Goal: Task Accomplishment & Management: Manage account settings

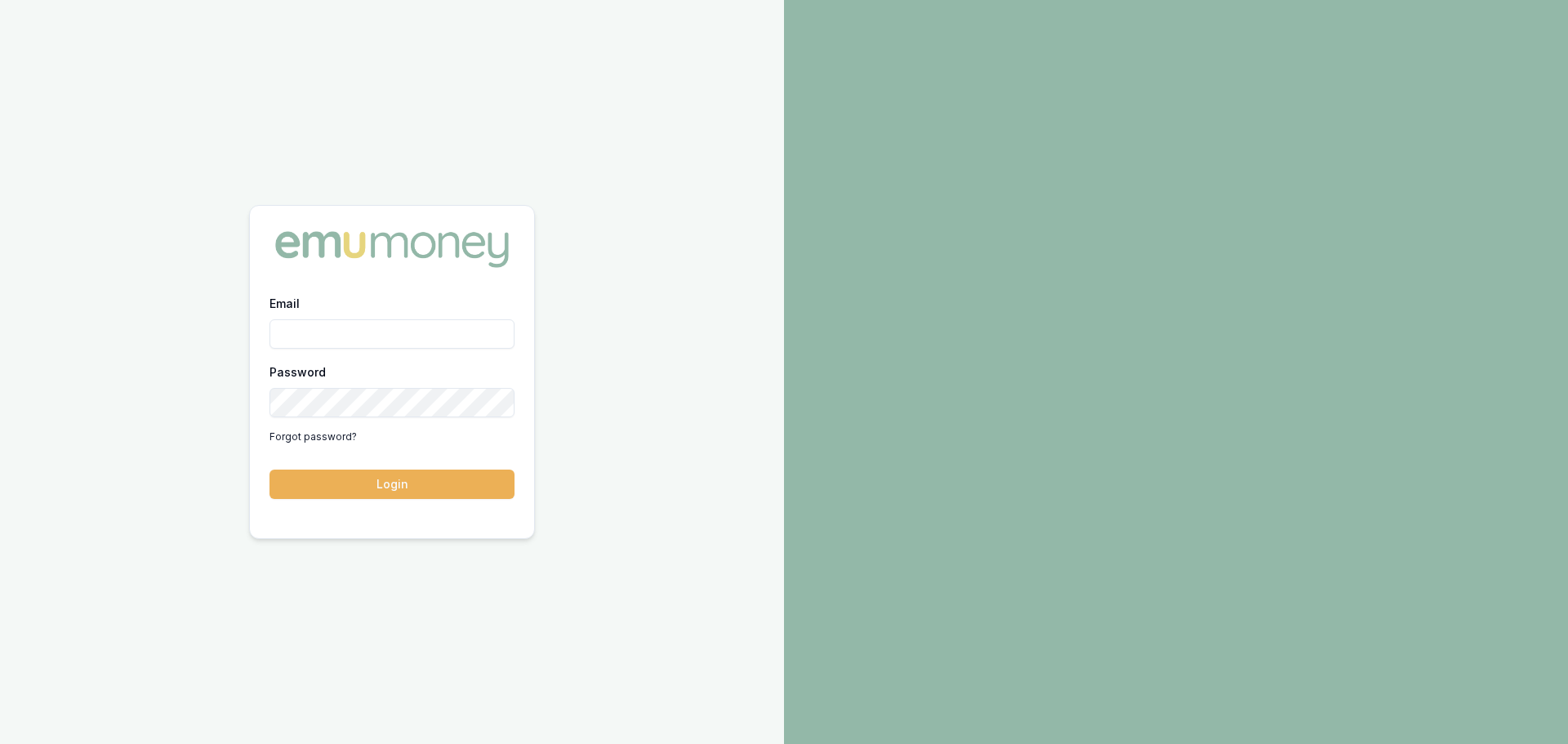
click at [300, 336] on input "Email" at bounding box center [392, 333] width 245 height 30
type input "brad.hearns@emumoney.com.au"
click at [269, 470] on button "Login" at bounding box center [392, 484] width 245 height 30
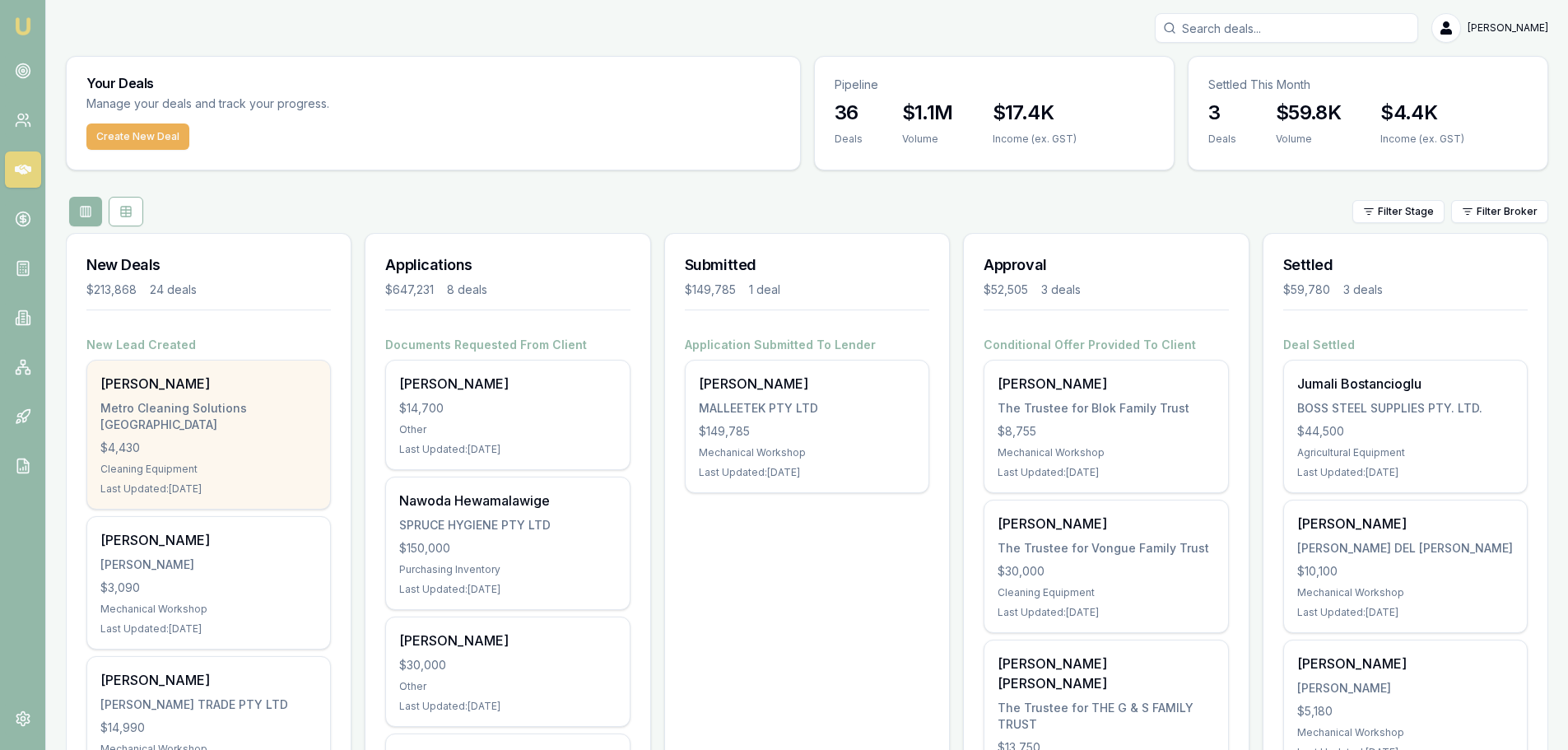
click at [160, 392] on div "[PERSON_NAME]" at bounding box center [208, 383] width 217 height 20
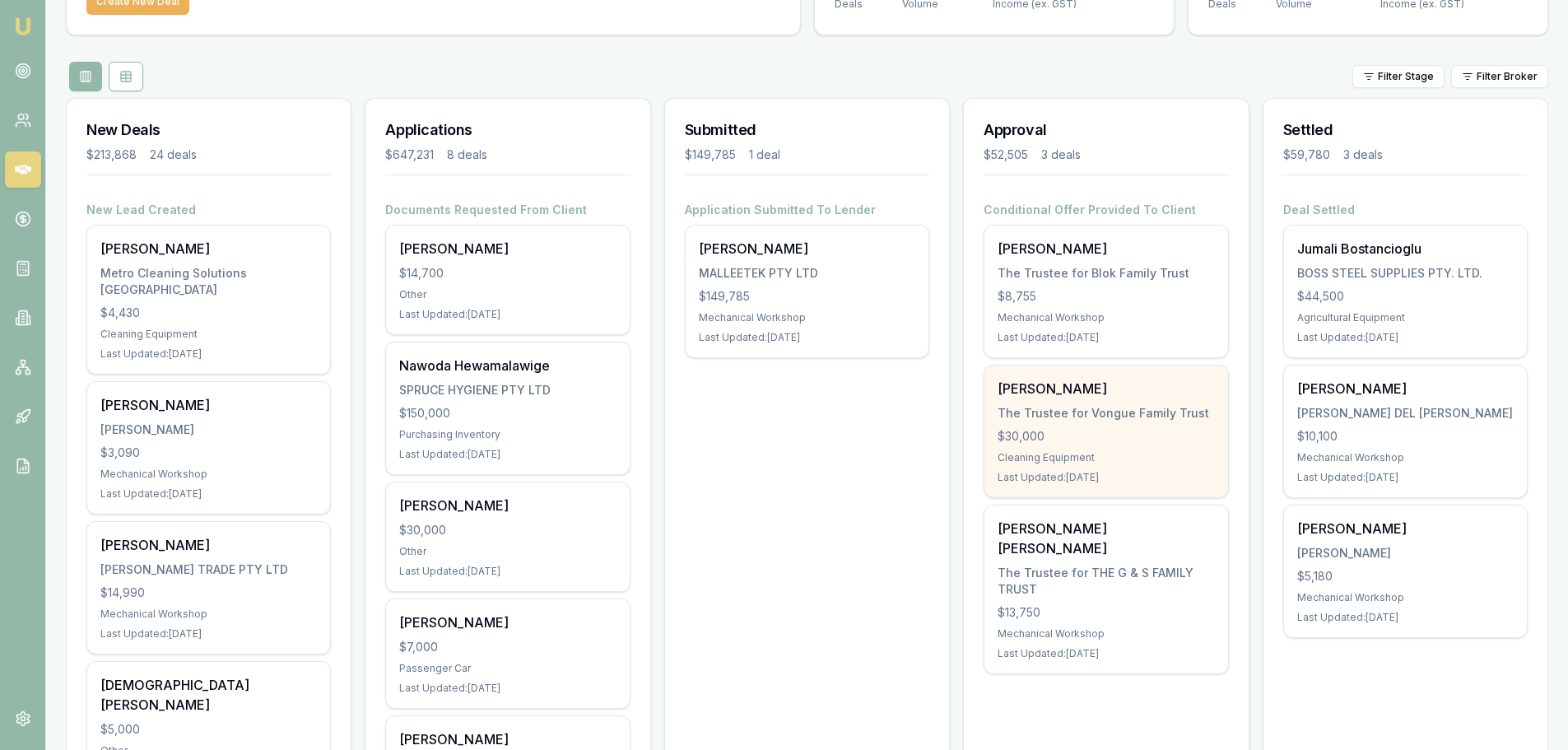
scroll to position [165, 0]
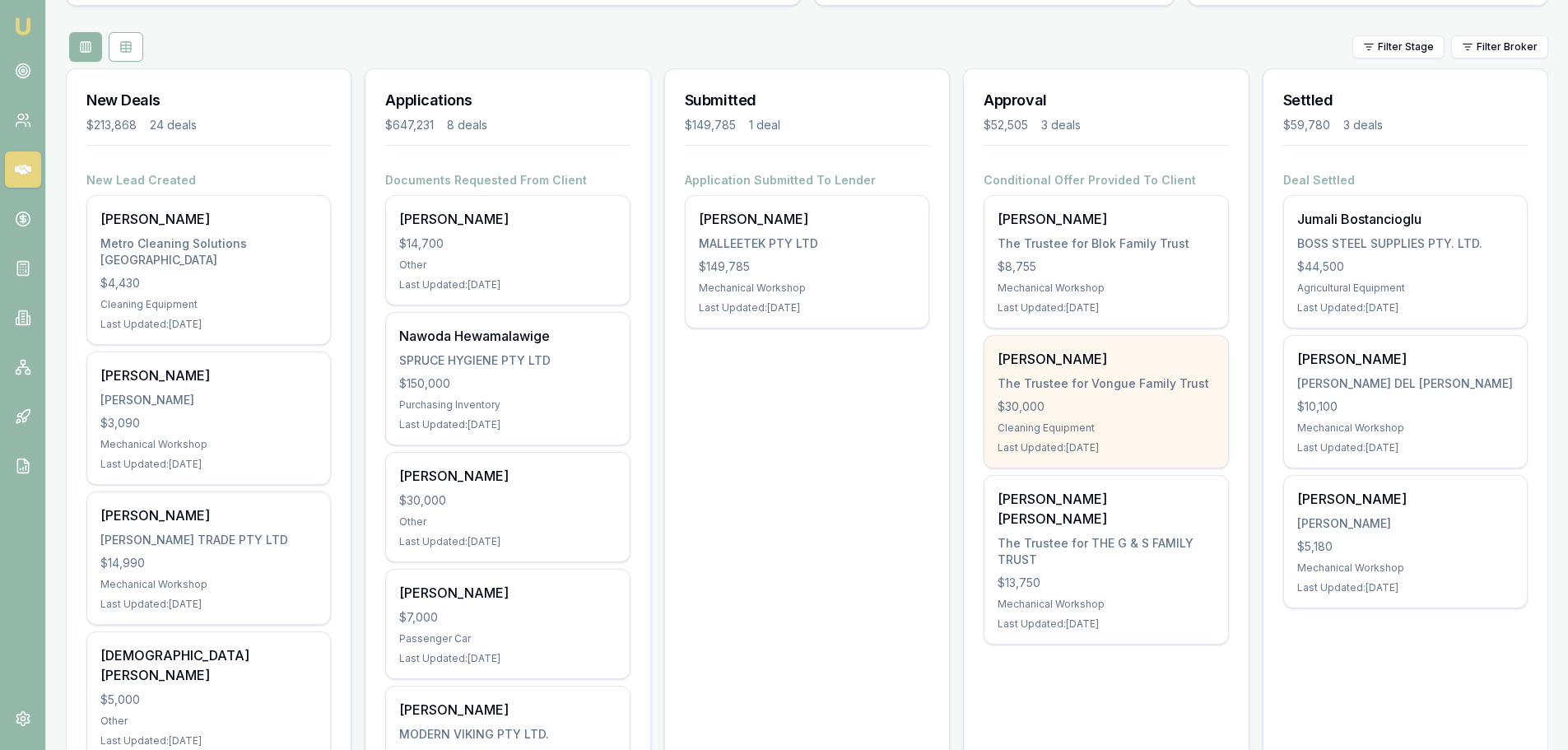
click at [1118, 380] on div "The Trustee for Vongue Family Trust" at bounding box center [1106, 383] width 217 height 16
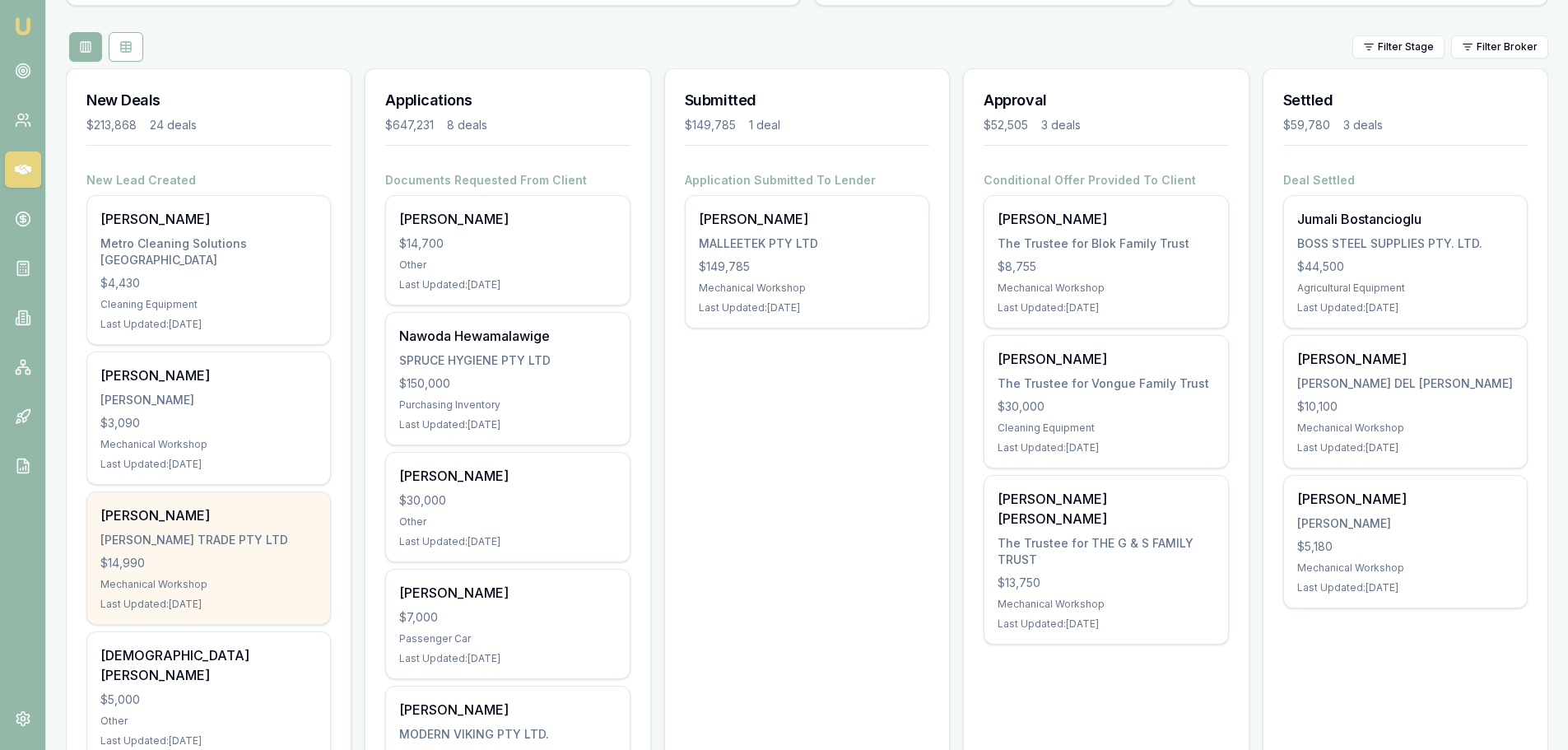
click at [141, 532] on div "Chris Mitchell MITCHELL TRADE PTY LTD $14,990 Mechanical Workshop Last Updated:…" at bounding box center [209, 557] width 243 height 132
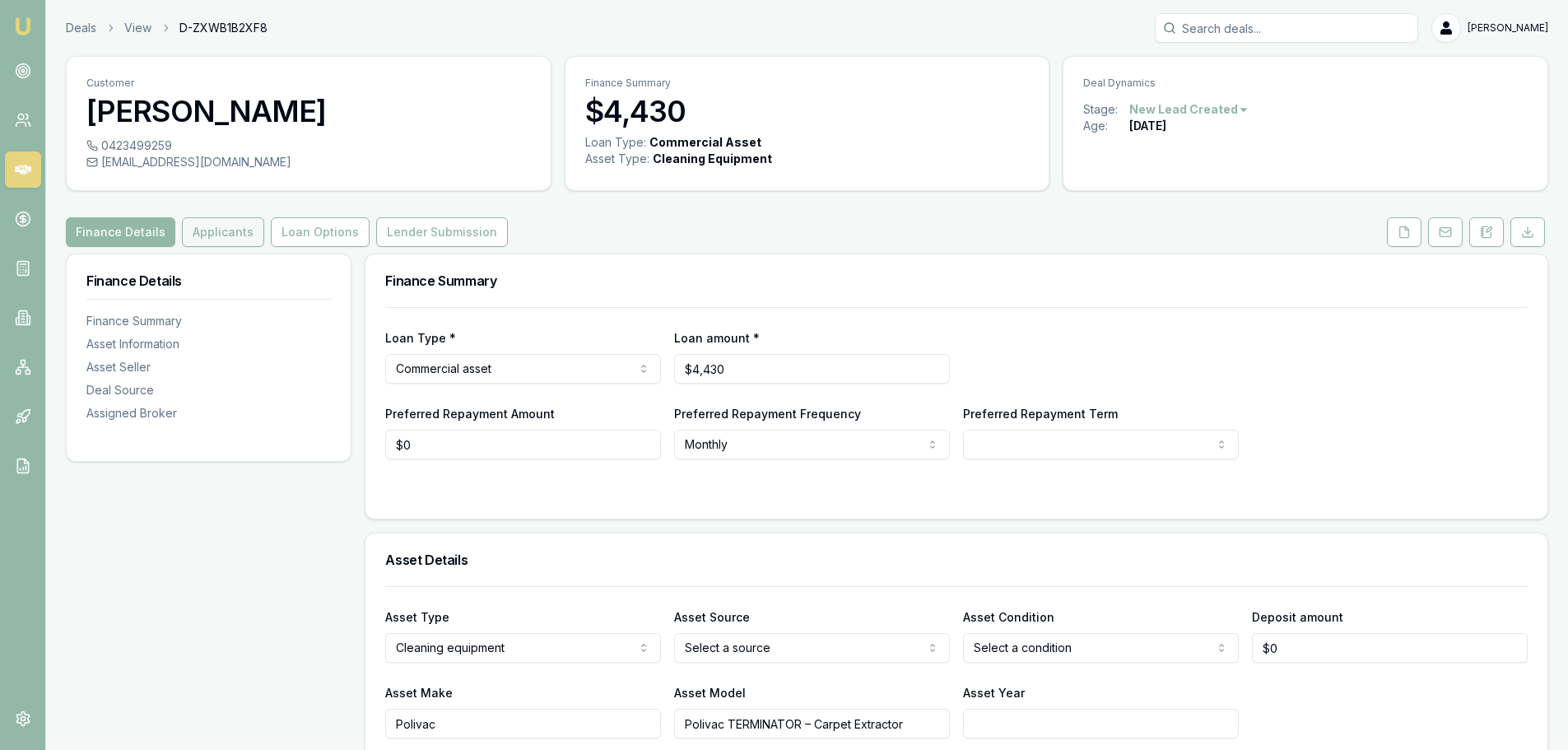
click at [218, 242] on button "Applicants" at bounding box center [223, 232] width 83 height 30
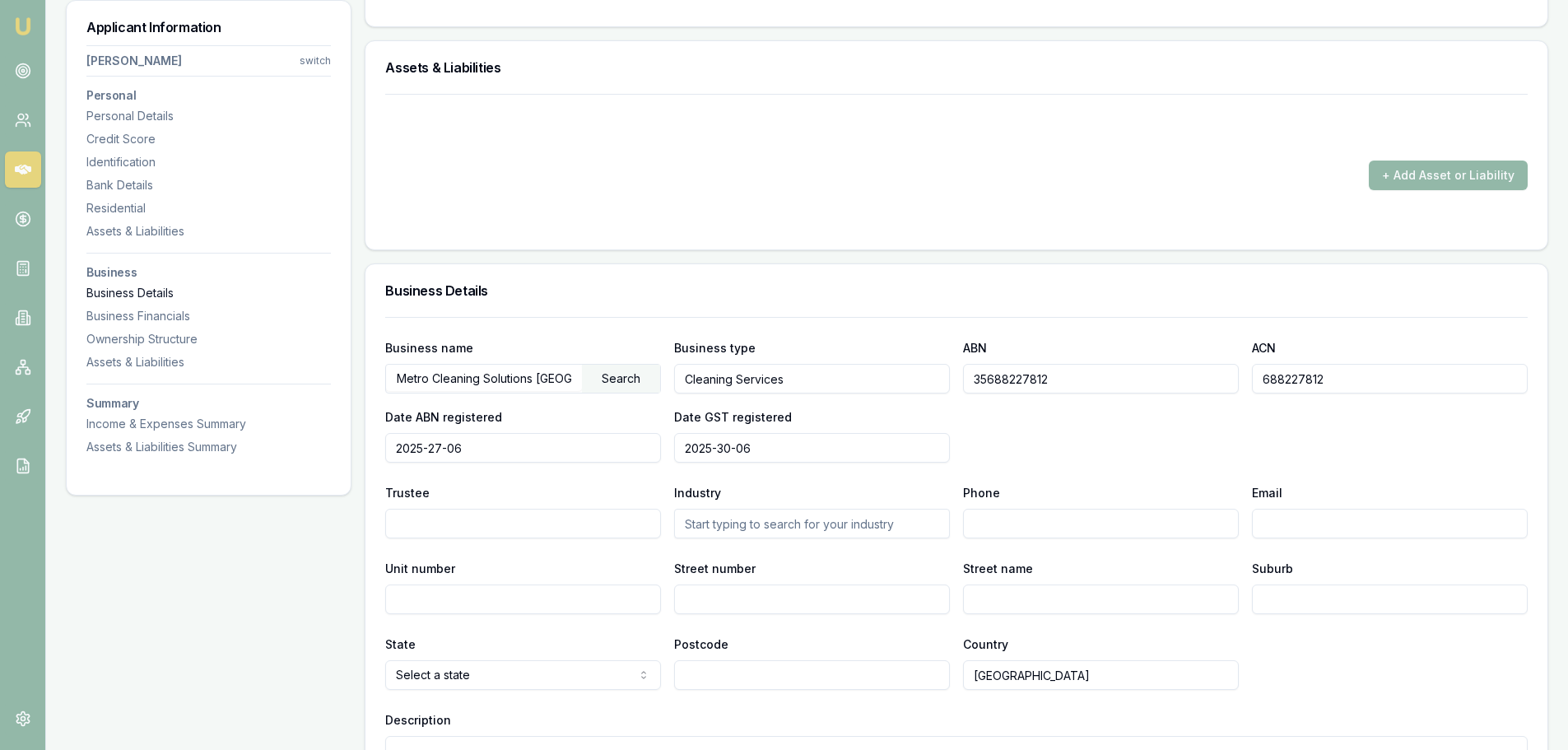
scroll to position [1894, 0]
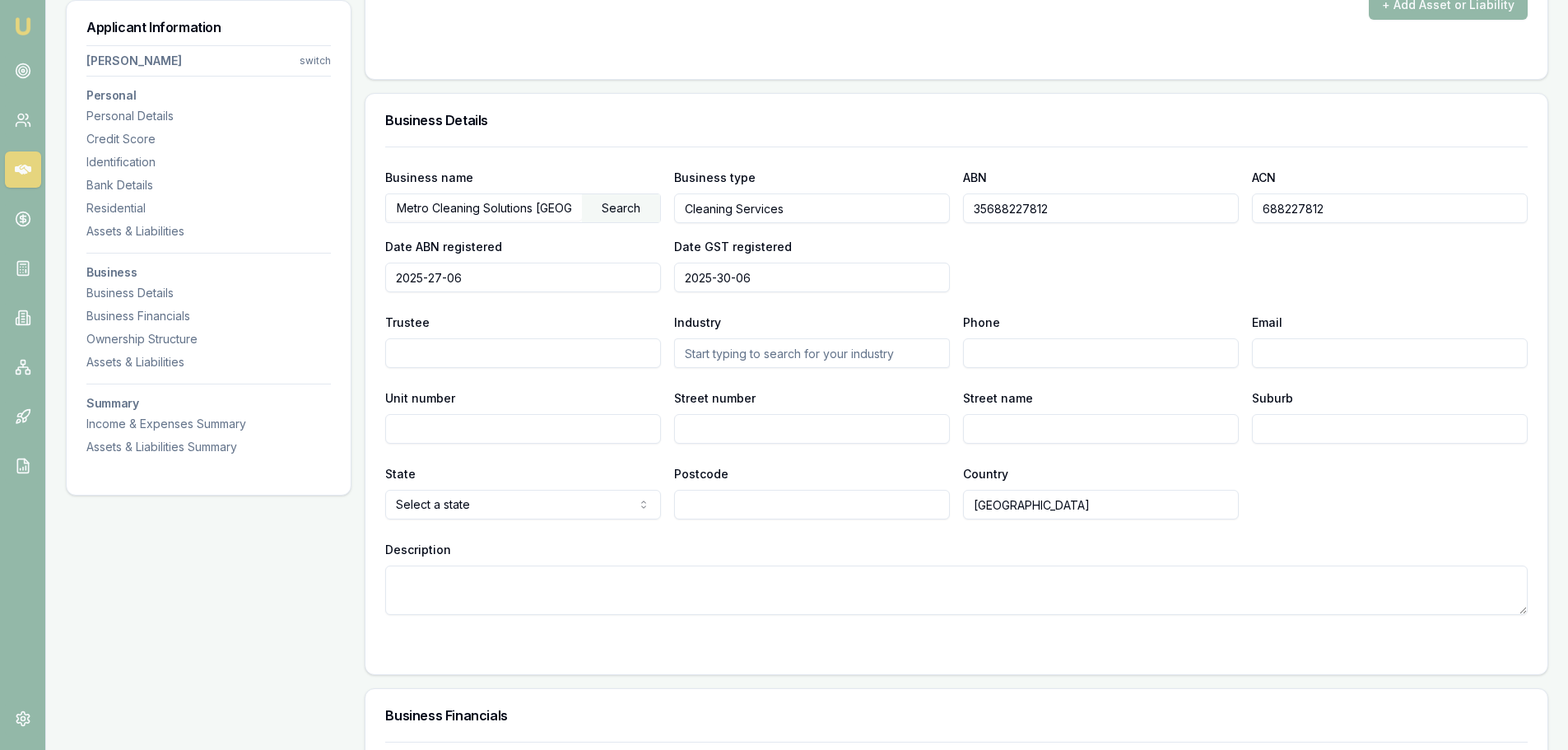
drag, startPoint x: 1052, startPoint y: 218, endPoint x: 950, endPoint y: 214, distance: 102.1
click at [950, 214] on div "Business name Metro Cleaning Solutions NSW Search Business type Cleaning Servic…" at bounding box center [956, 230] width 1143 height 125
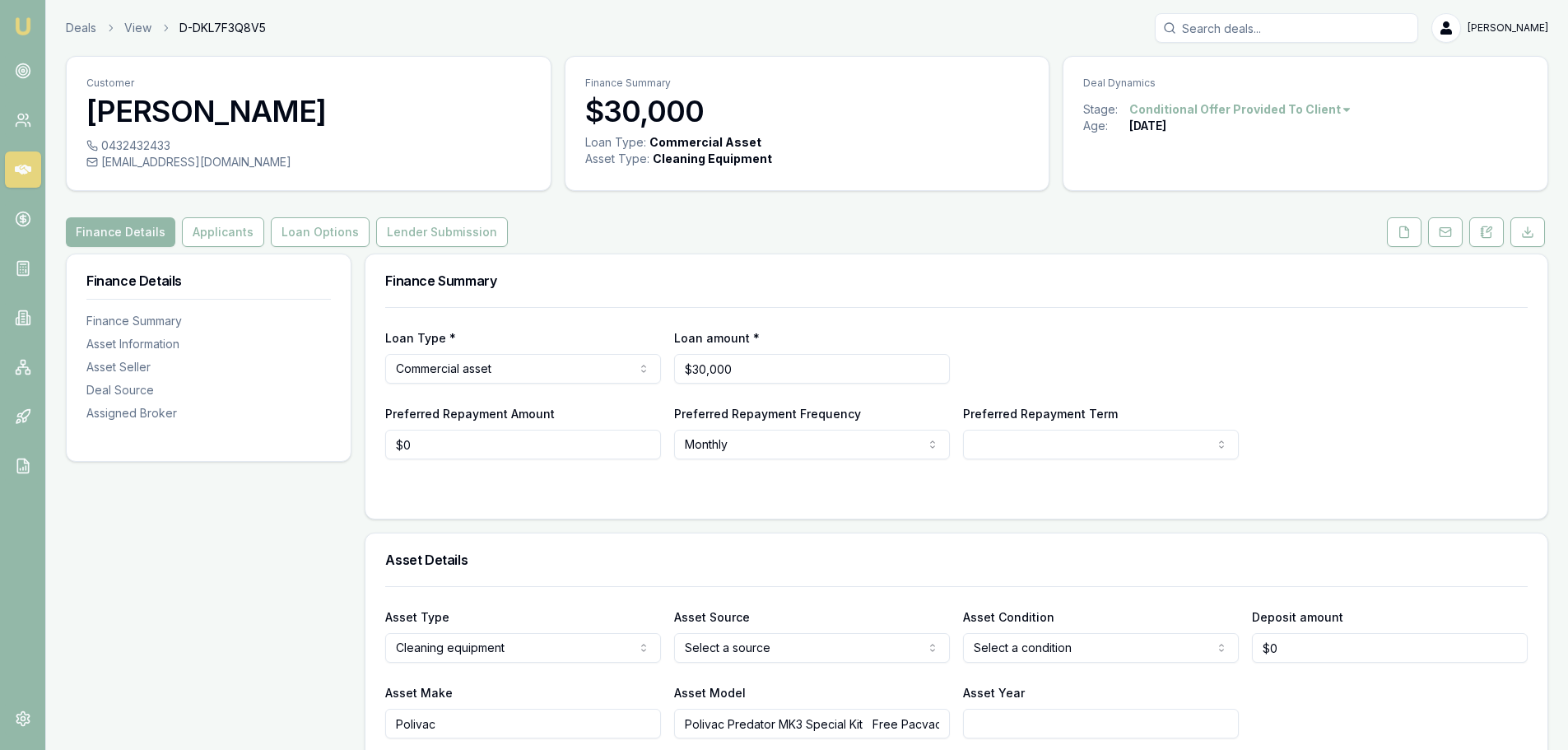
click at [28, 167] on icon at bounding box center [22, 169] width 16 height 10
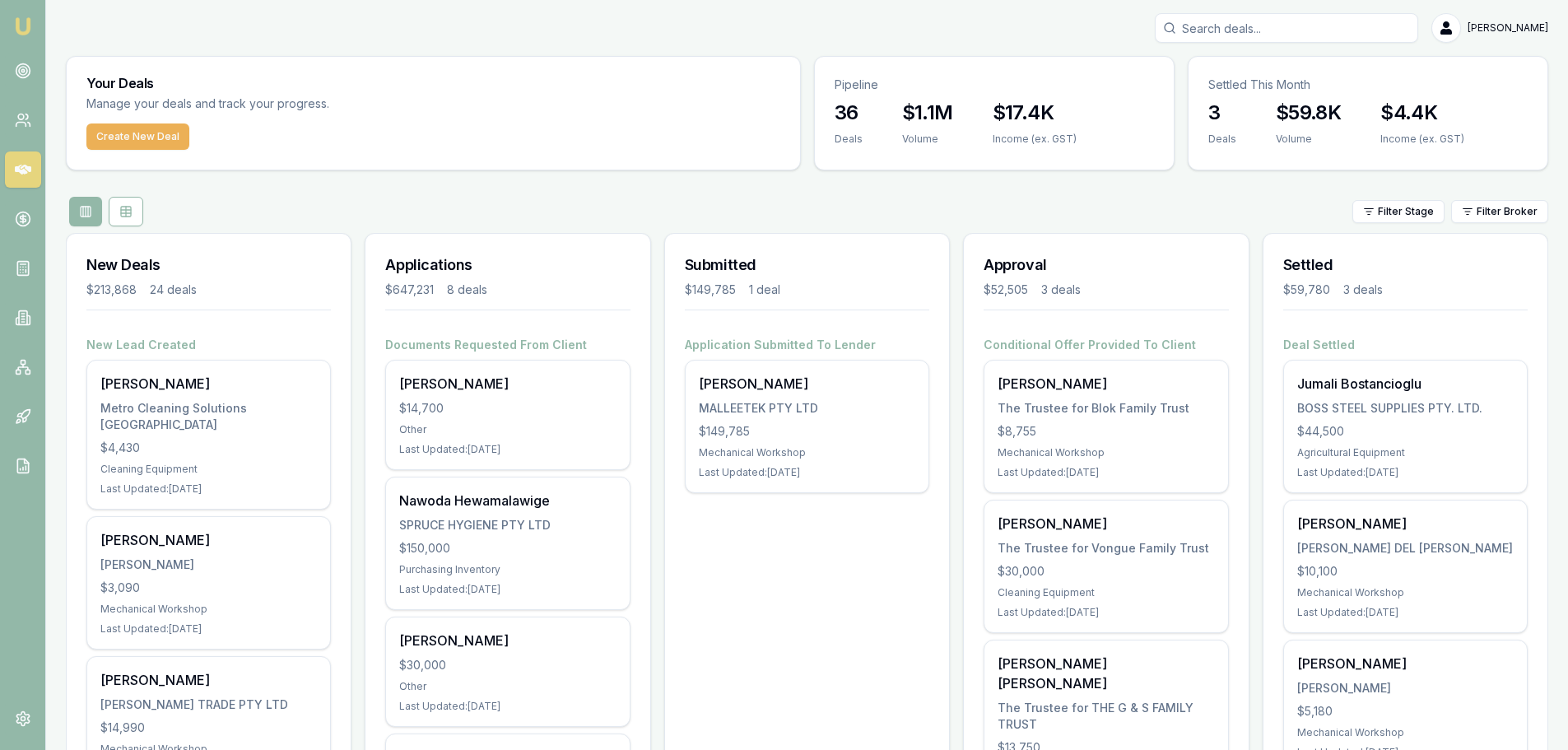
click at [275, 213] on div "Filter Stage Filter Broker" at bounding box center [807, 211] width 1482 height 30
click at [275, 220] on div "Filter Stage Filter Broker" at bounding box center [807, 211] width 1482 height 30
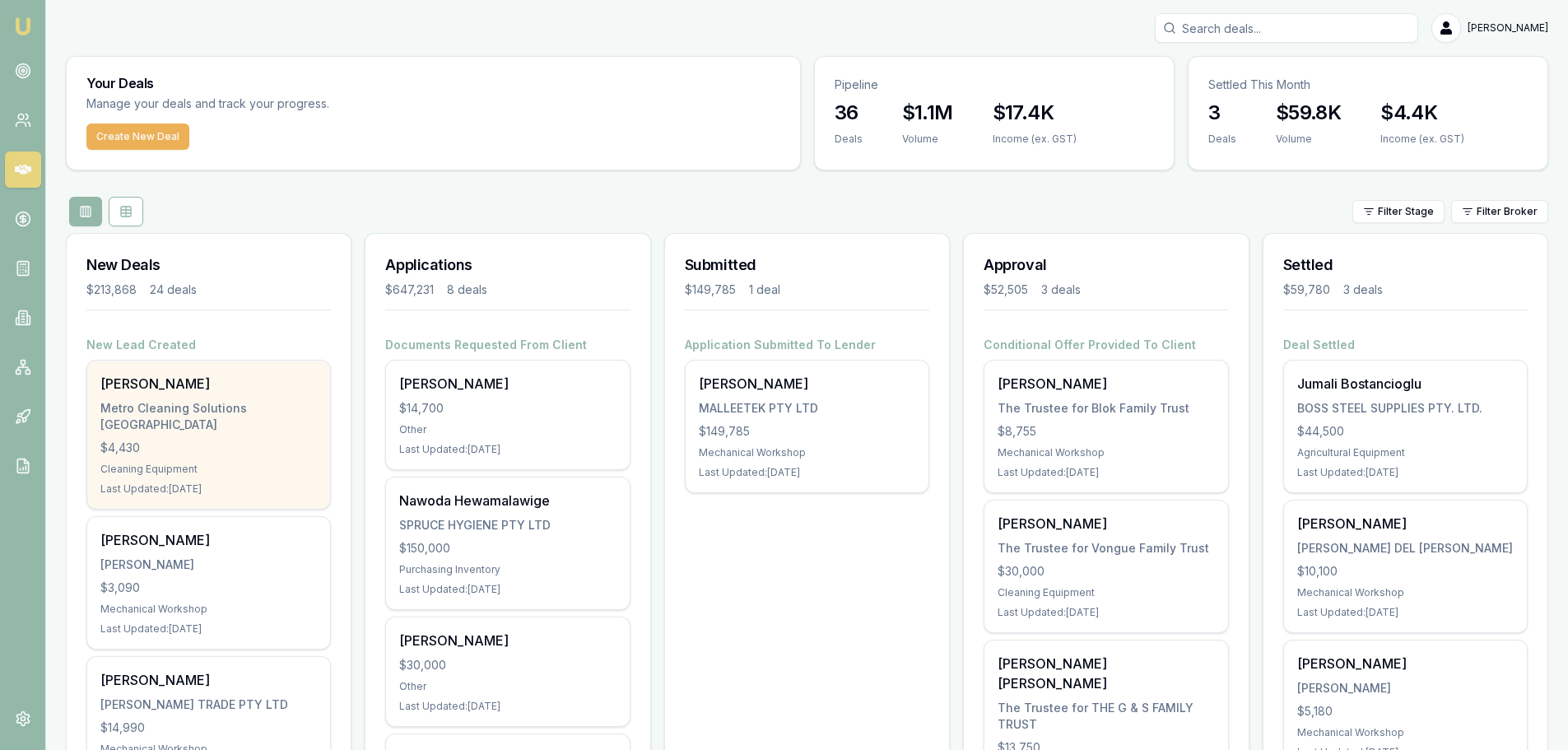
click at [147, 406] on div "Metro Cleaning Solutions [GEOGRAPHIC_DATA]" at bounding box center [208, 417] width 217 height 33
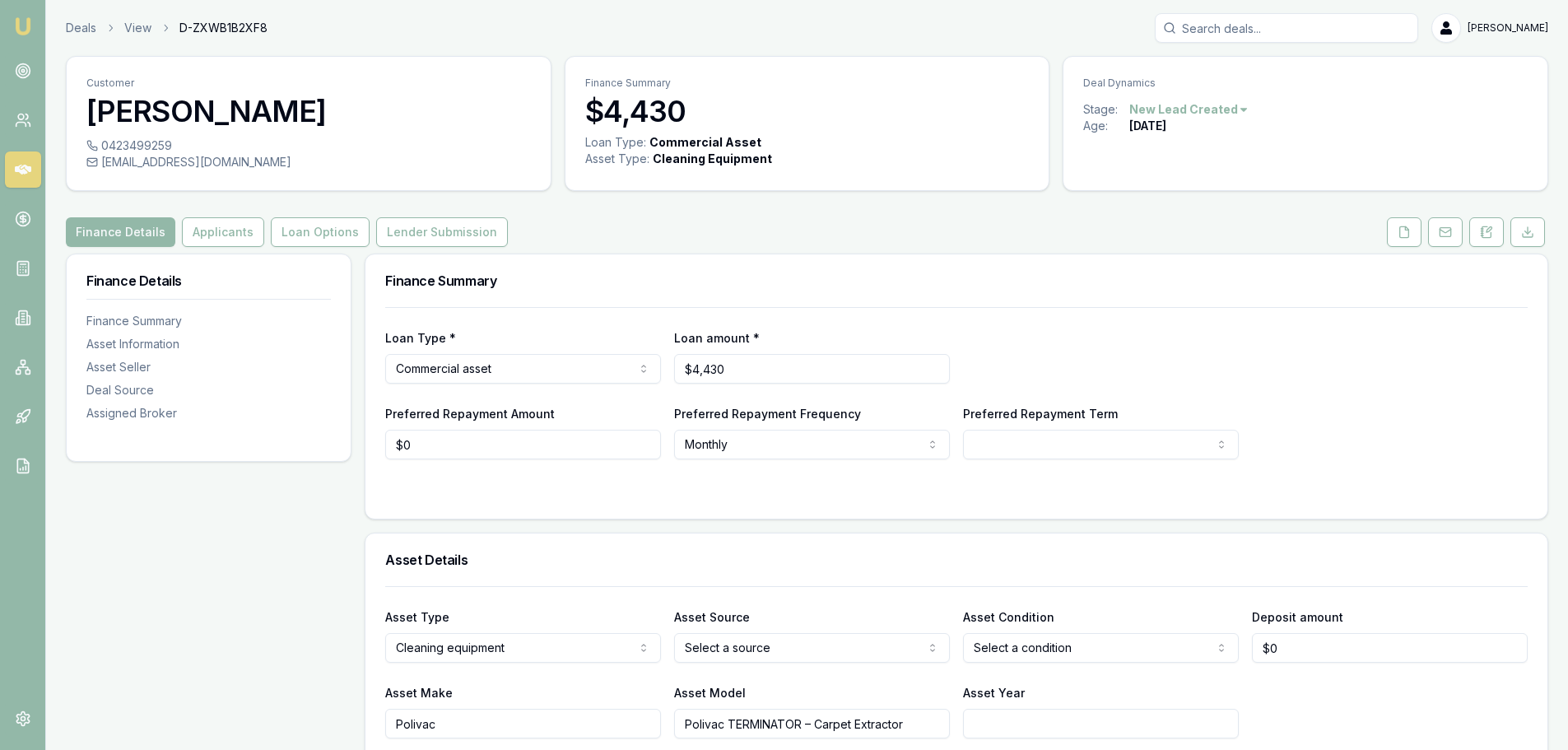
click at [655, 227] on div "Finance Details Applicants Loan Options Lender Submission" at bounding box center [807, 232] width 1482 height 30
click at [16, 178] on link at bounding box center [23, 169] width 37 height 37
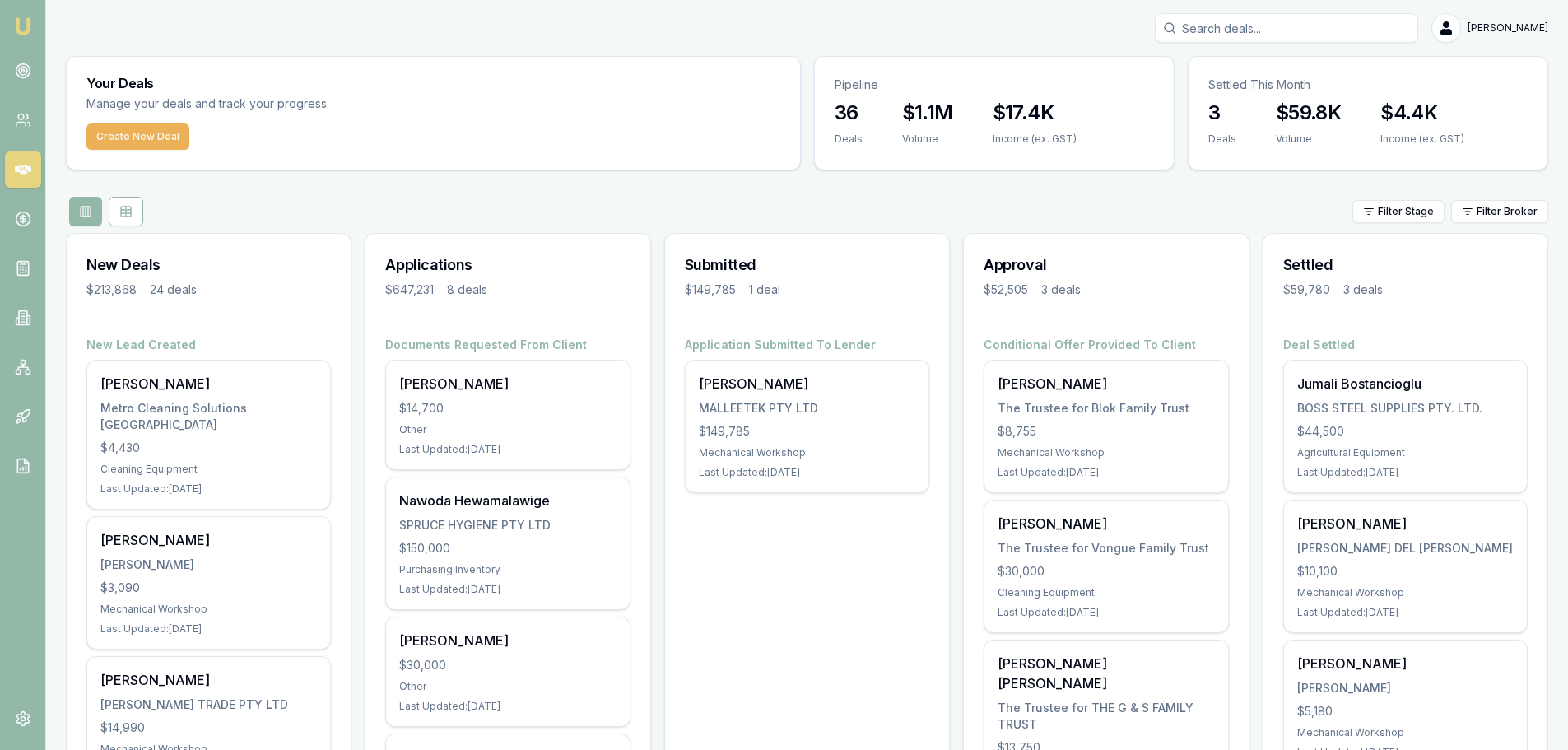
click at [287, 220] on div "Filter Stage Filter Broker" at bounding box center [807, 211] width 1482 height 30
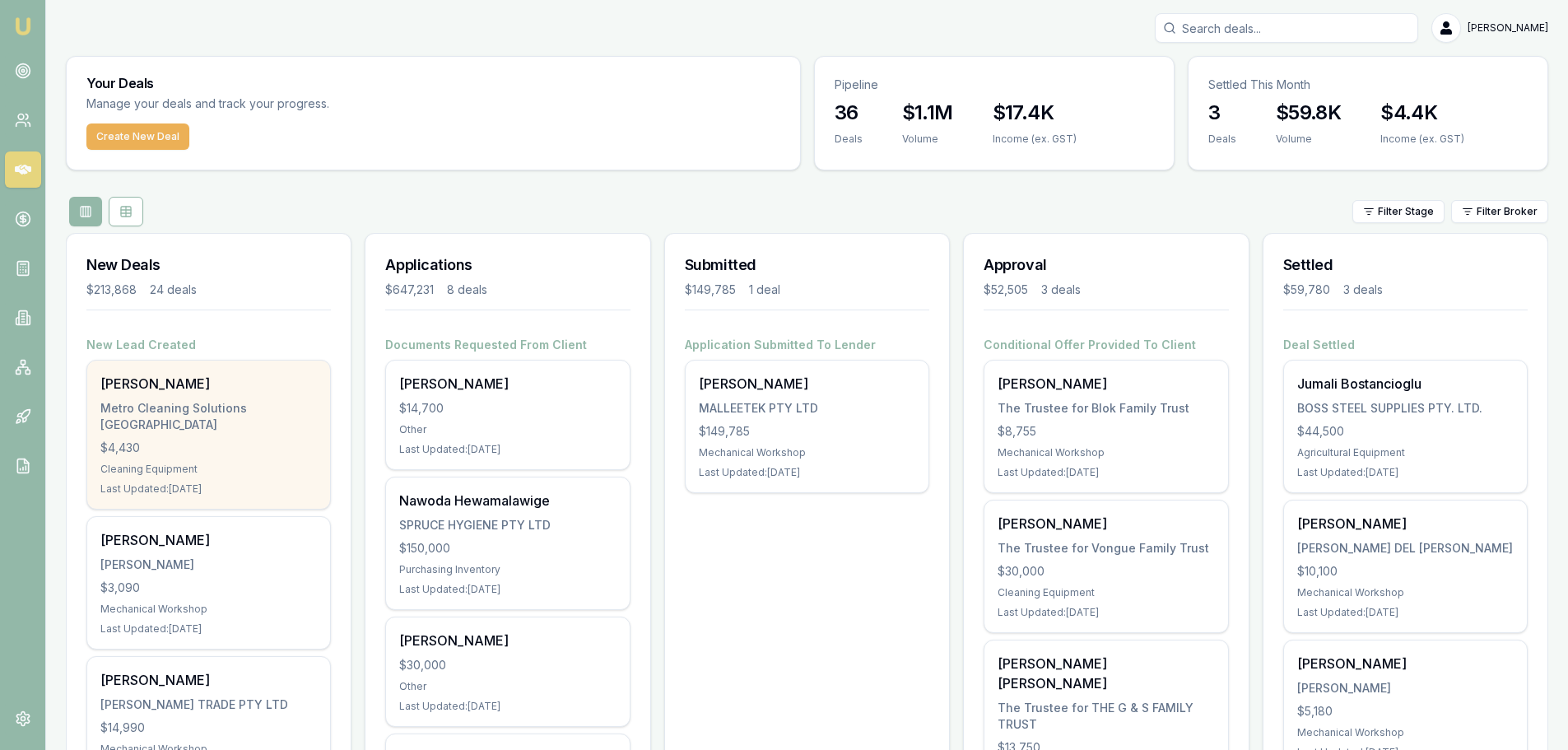
click at [218, 440] on div "$4,430" at bounding box center [208, 448] width 217 height 16
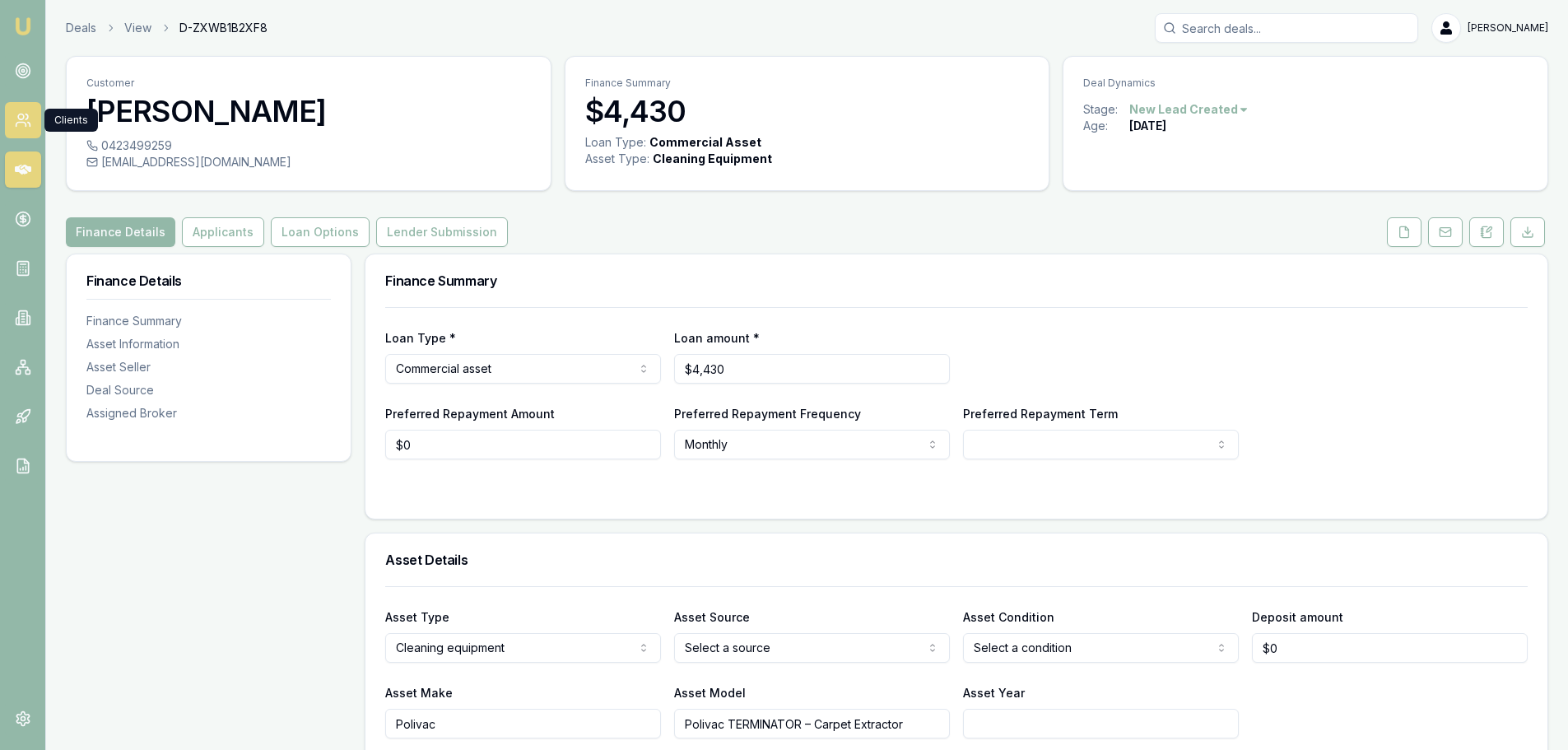
click at [14, 119] on icon at bounding box center [22, 119] width 16 height 16
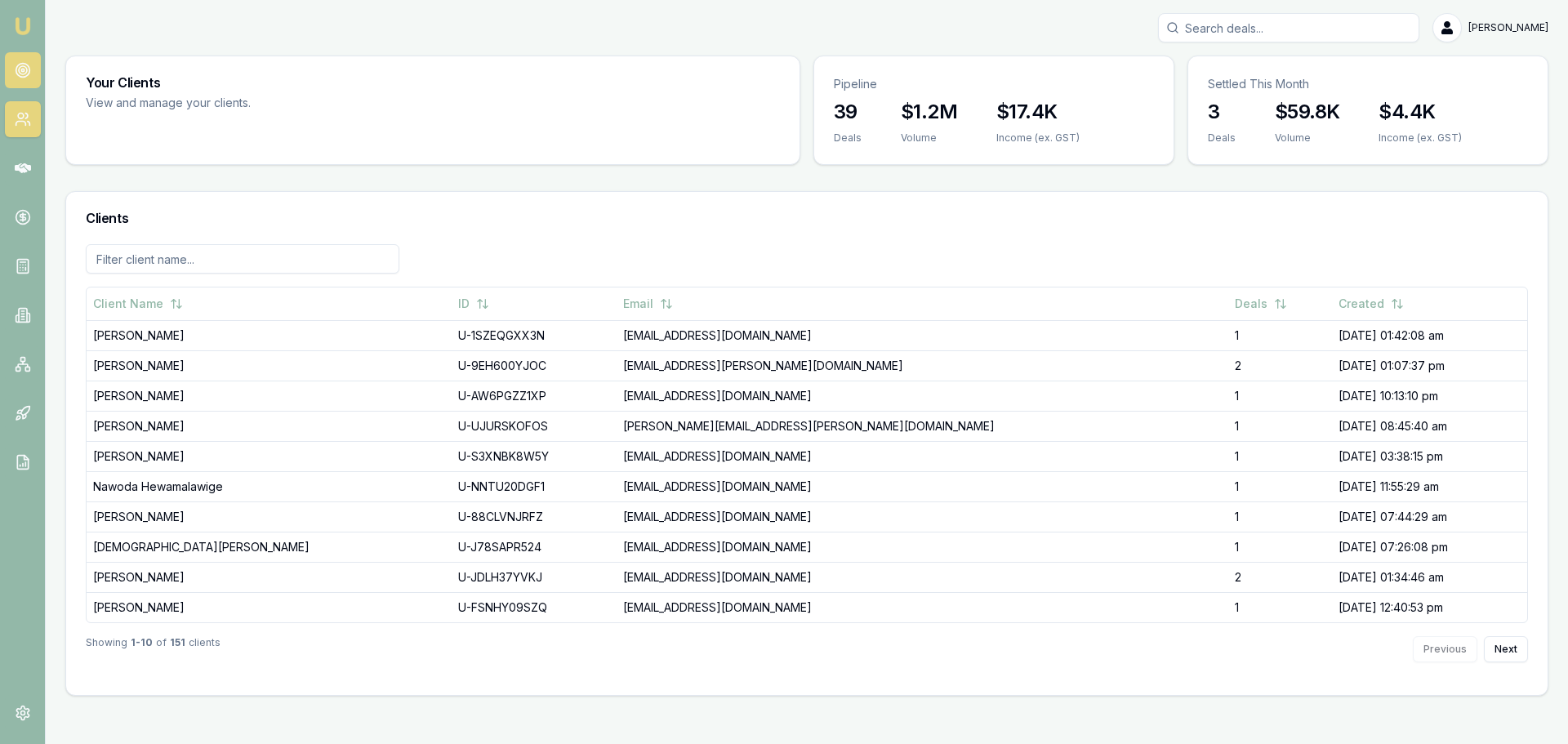
click at [28, 68] on icon at bounding box center [22, 70] width 16 height 16
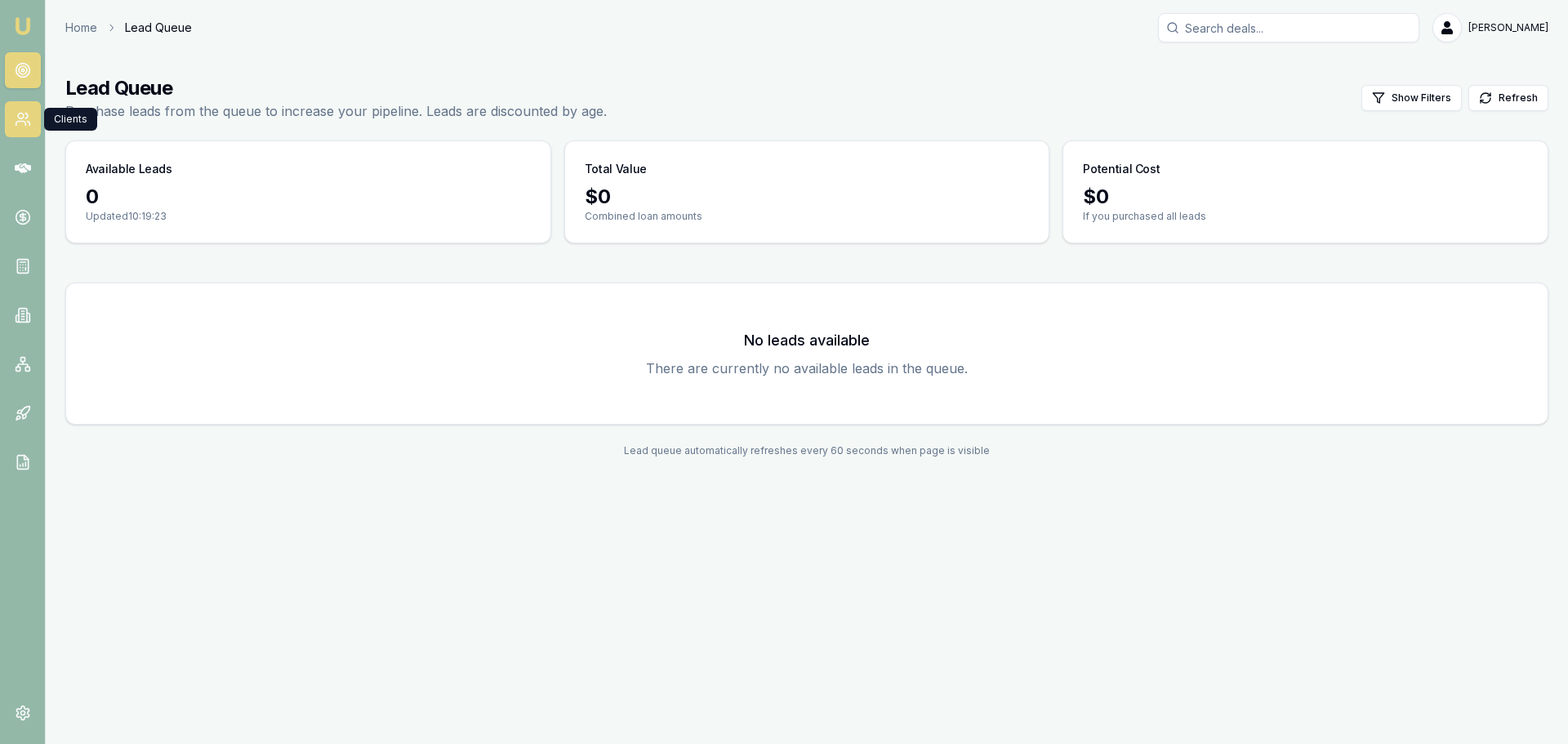
click at [30, 101] on link at bounding box center [23, 119] width 36 height 36
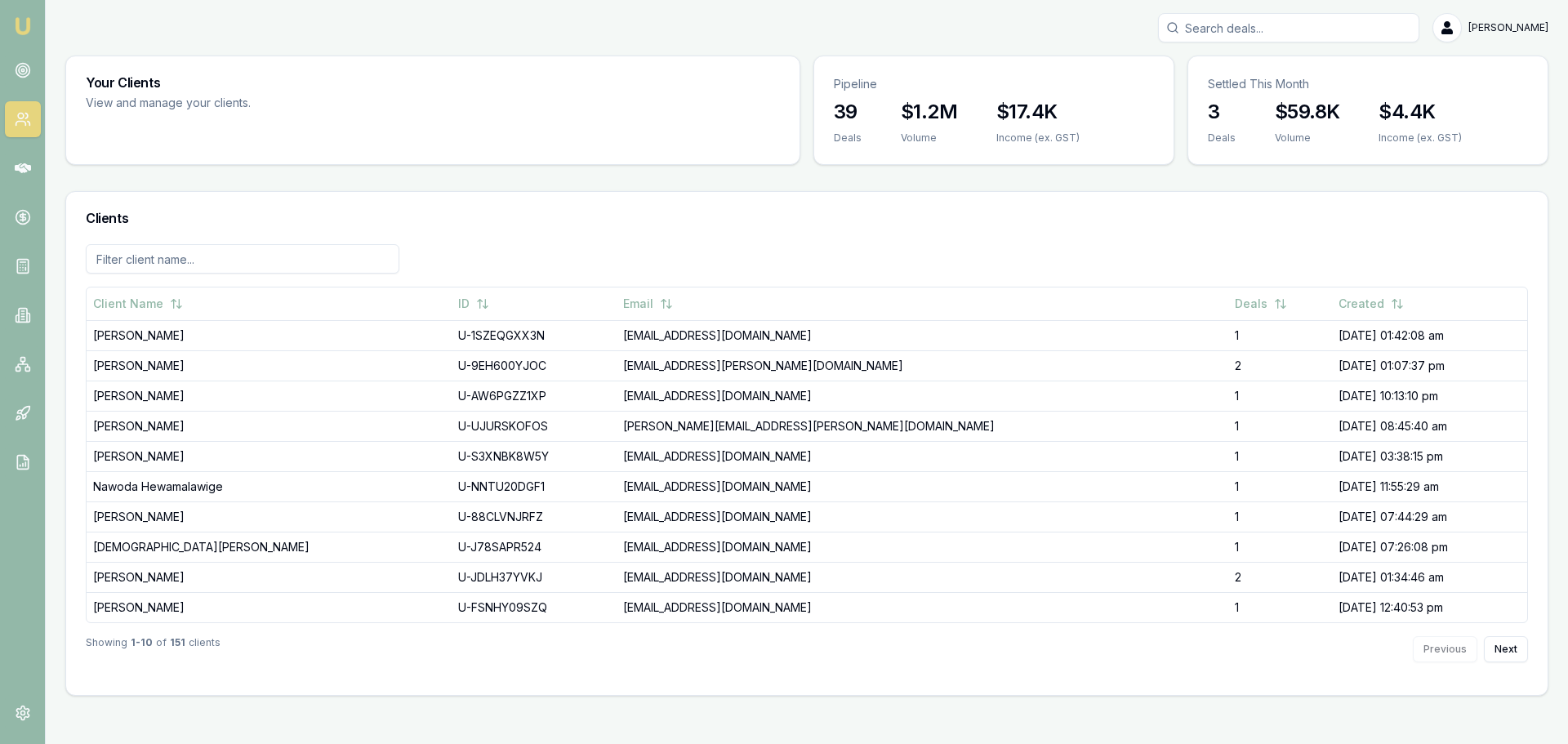
drag, startPoint x: 144, startPoint y: 180, endPoint x: 142, endPoint y: 197, distance: 17.1
click at [142, 193] on div "Your Clients View and manage your clients. Pipeline 39 Deals $1.2M Volume $17.4…" at bounding box center [806, 375] width 1483 height 641
drag, startPoint x: 142, startPoint y: 202, endPoint x: 95, endPoint y: 182, distance: 51.1
click at [104, 186] on div "Your Clients View and manage your clients. Pipeline 39 Deals $1.2M Volume $17.4…" at bounding box center [806, 375] width 1483 height 641
click at [21, 157] on link at bounding box center [23, 168] width 36 height 36
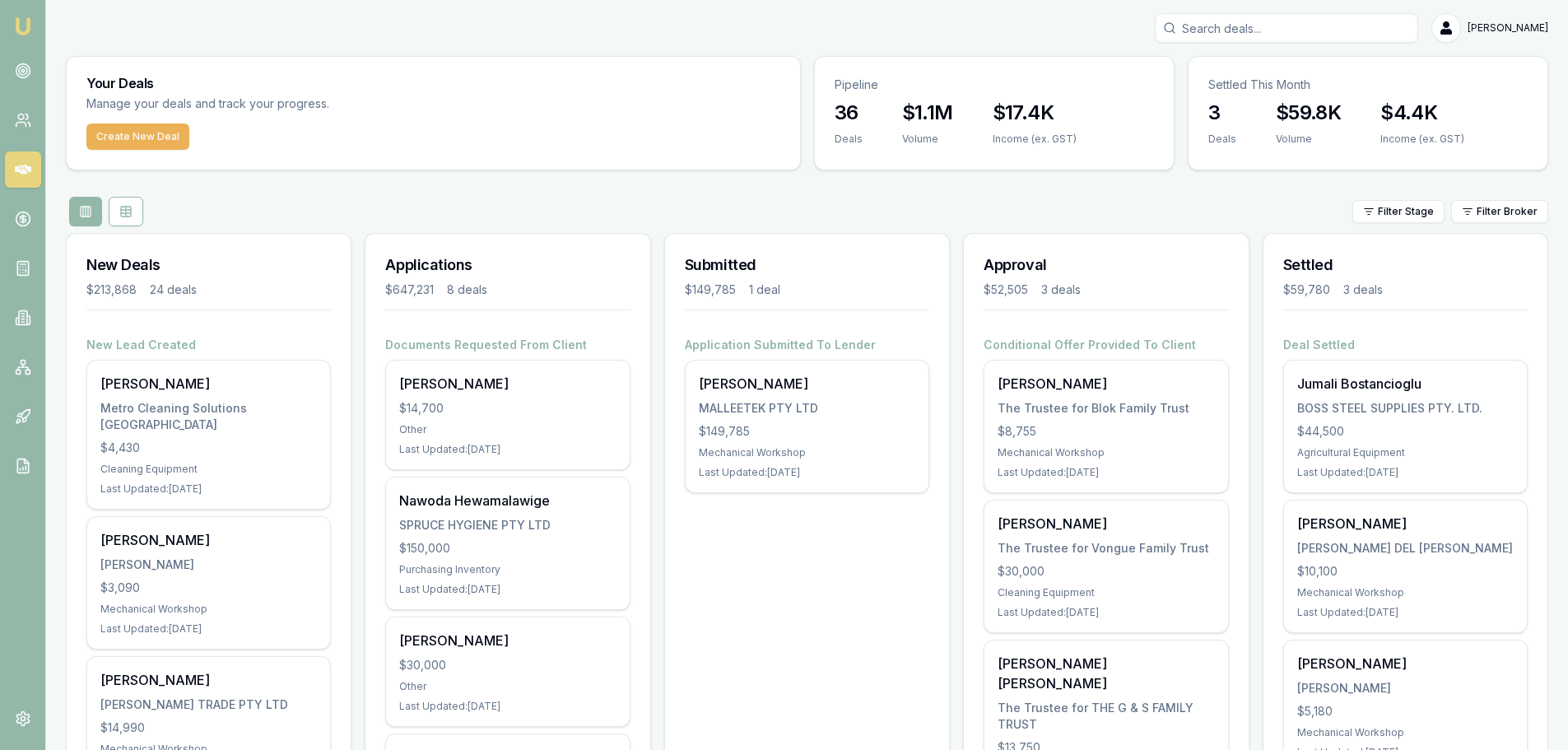
click at [304, 201] on div "Filter Stage Filter Broker" at bounding box center [807, 211] width 1482 height 30
click at [273, 208] on div "Filter Stage Filter Broker" at bounding box center [807, 211] width 1482 height 30
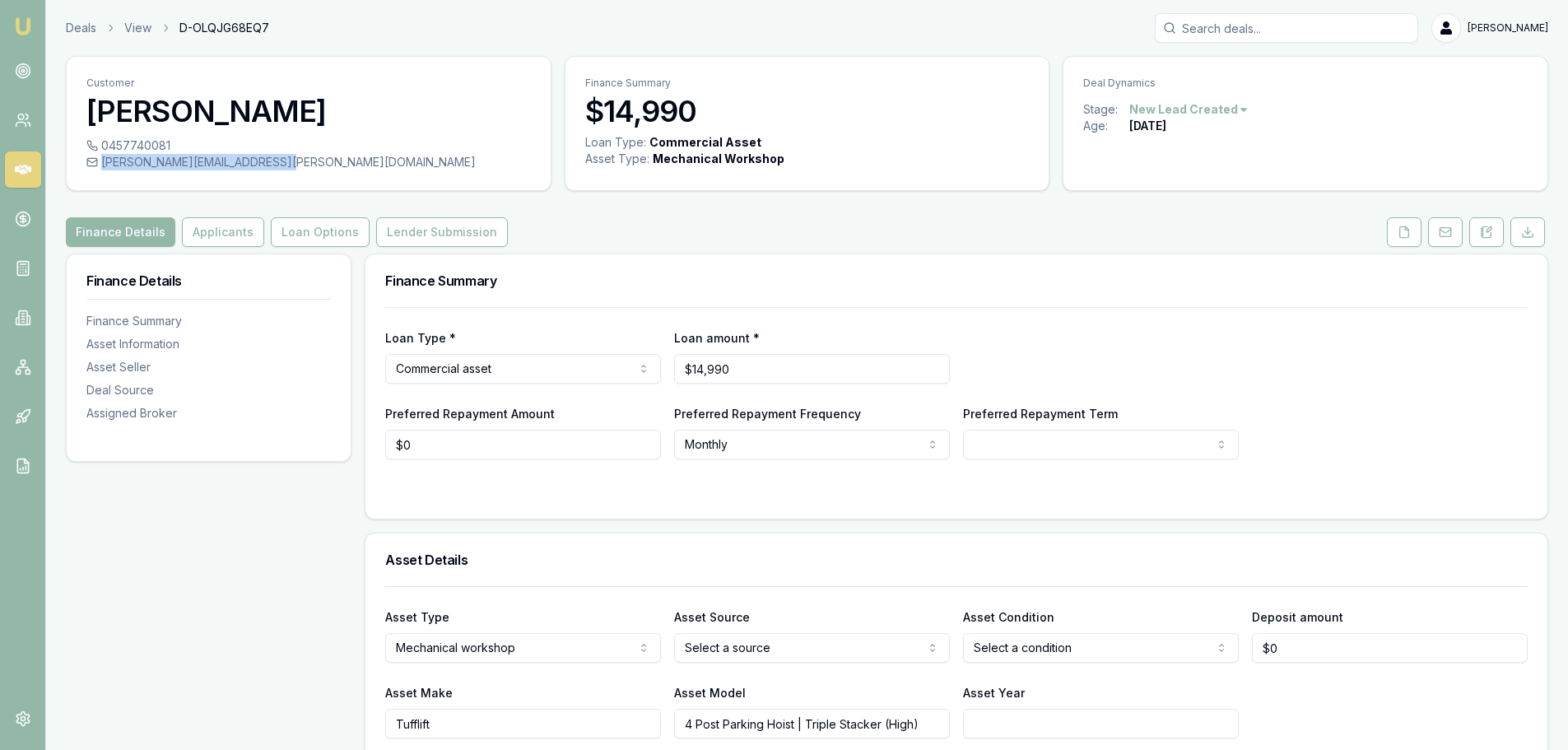
drag, startPoint x: 273, startPoint y: 160, endPoint x: 271, endPoint y: 170, distance: 10.2
click at [271, 170] on div "0457740081 [PERSON_NAME][EMAIL_ADDRESS][PERSON_NAME][DOMAIN_NAME]" at bounding box center [308, 164] width 484 height 53
click at [214, 224] on button "Applicants" at bounding box center [223, 232] width 83 height 30
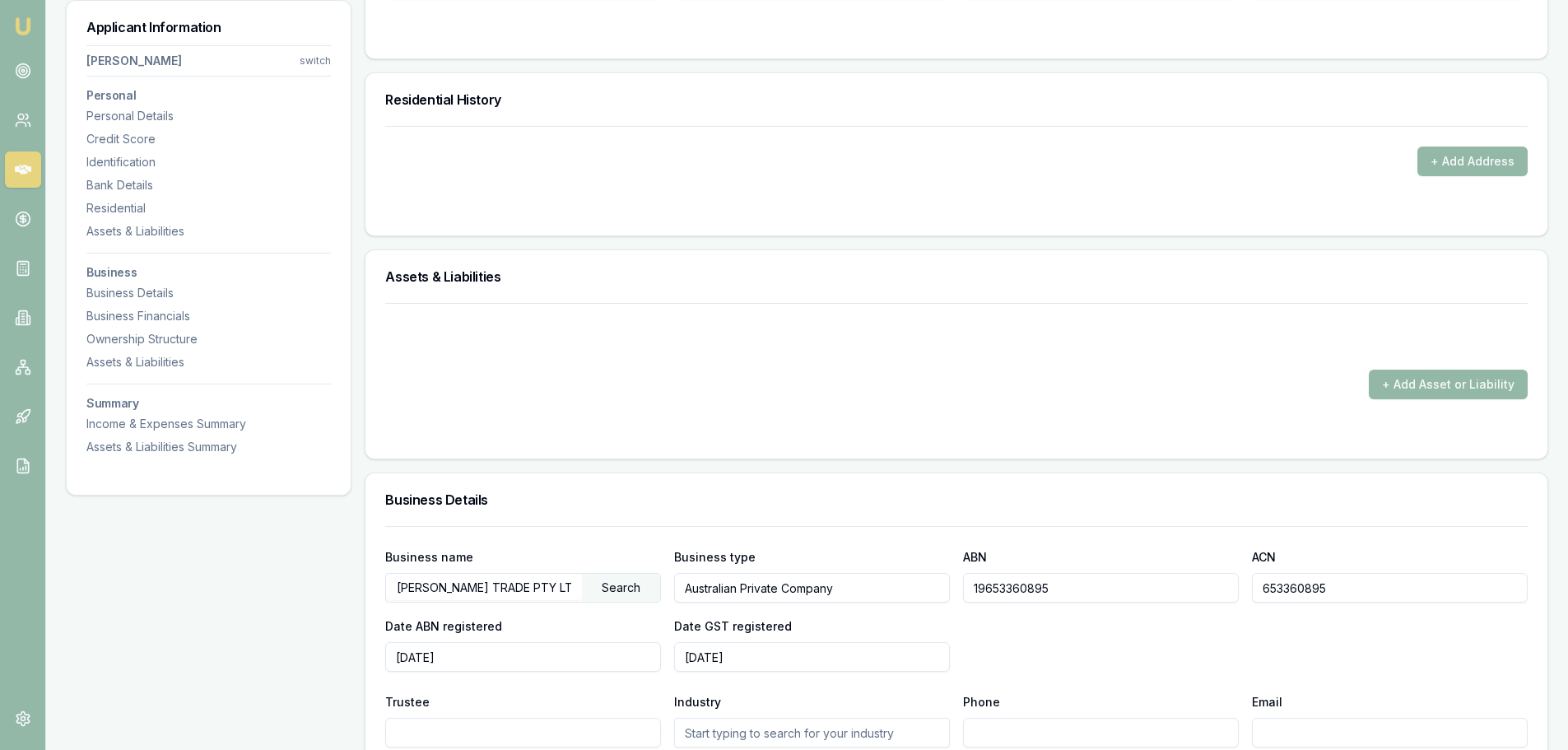
scroll to position [1812, 0]
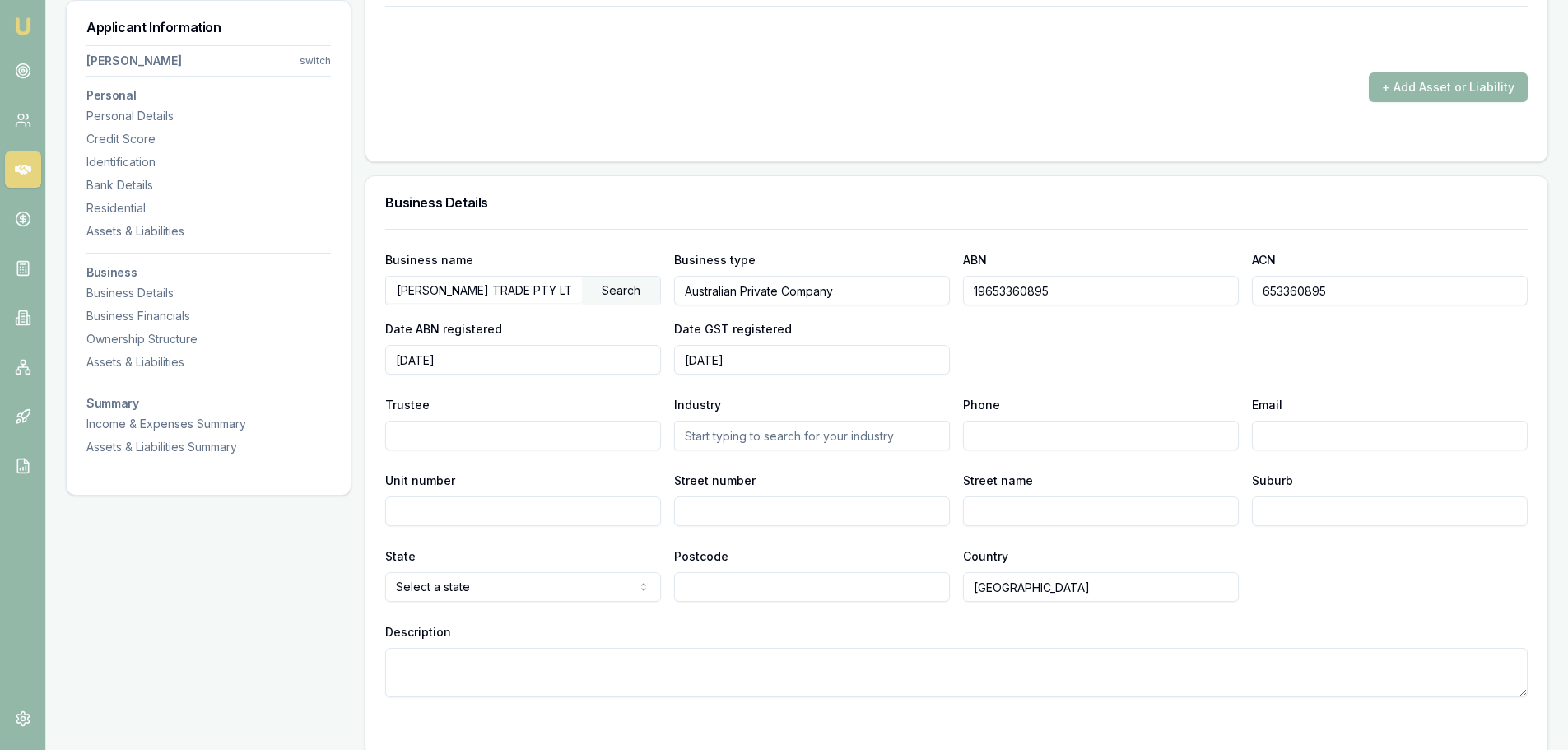
click at [1014, 293] on input "19653360895" at bounding box center [1101, 291] width 276 height 30
